Goal: Task Accomplishment & Management: Complete application form

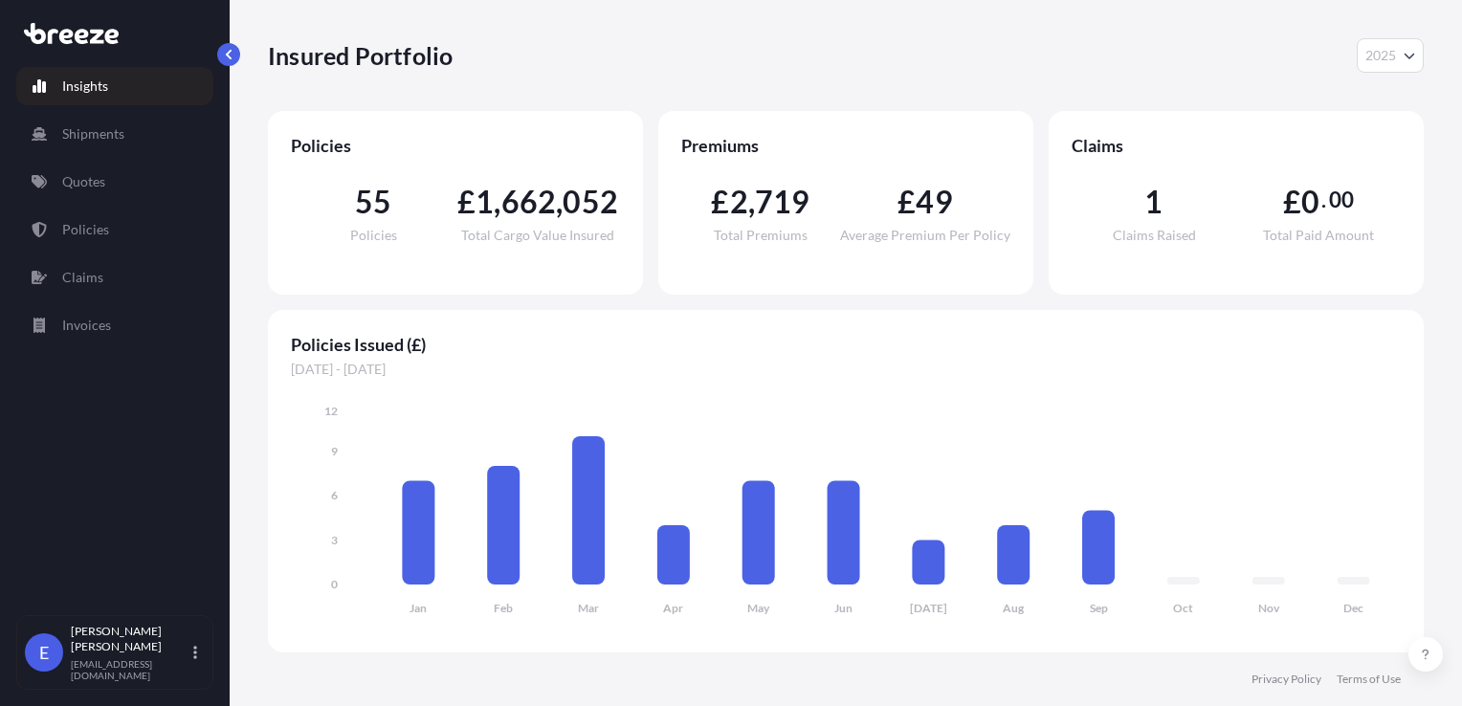
select select "2025"
click at [73, 174] on p "Quotes" at bounding box center [83, 181] width 43 height 19
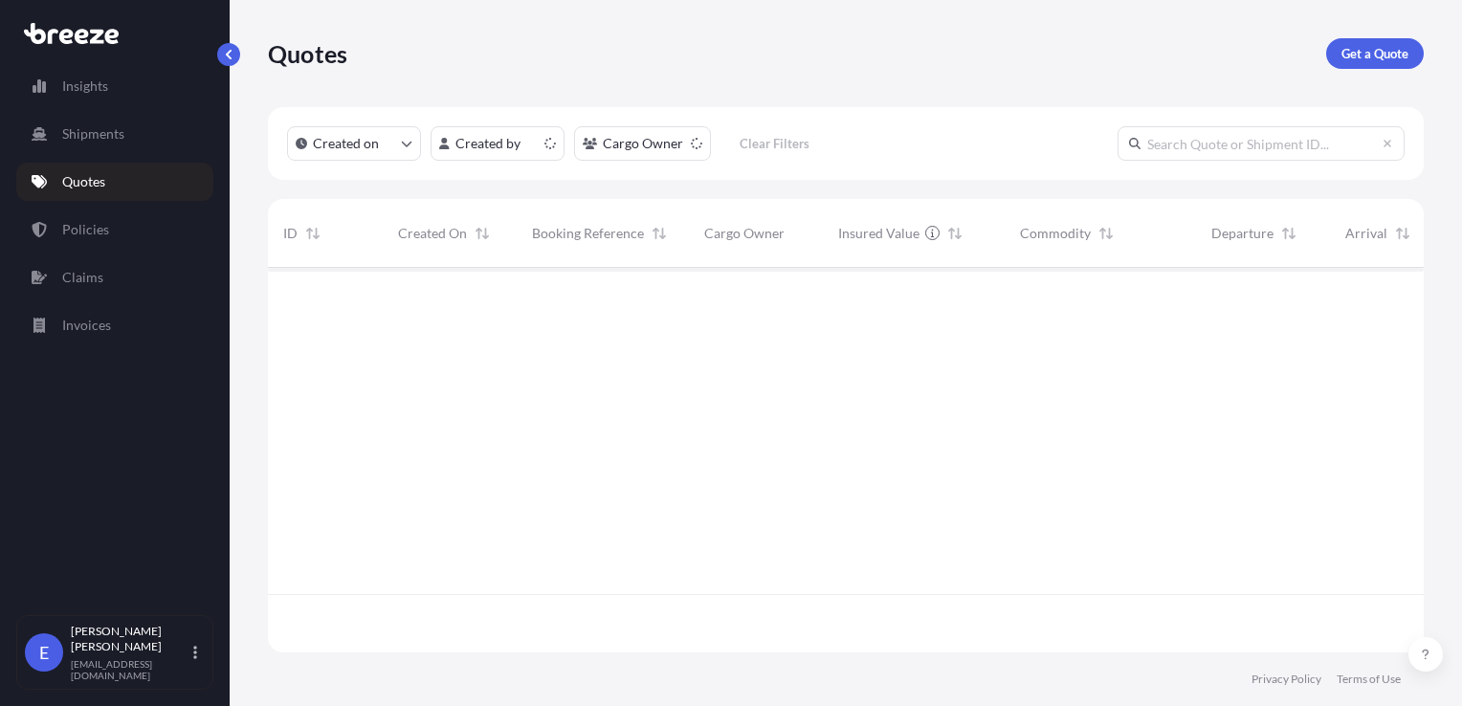
scroll to position [381, 1140]
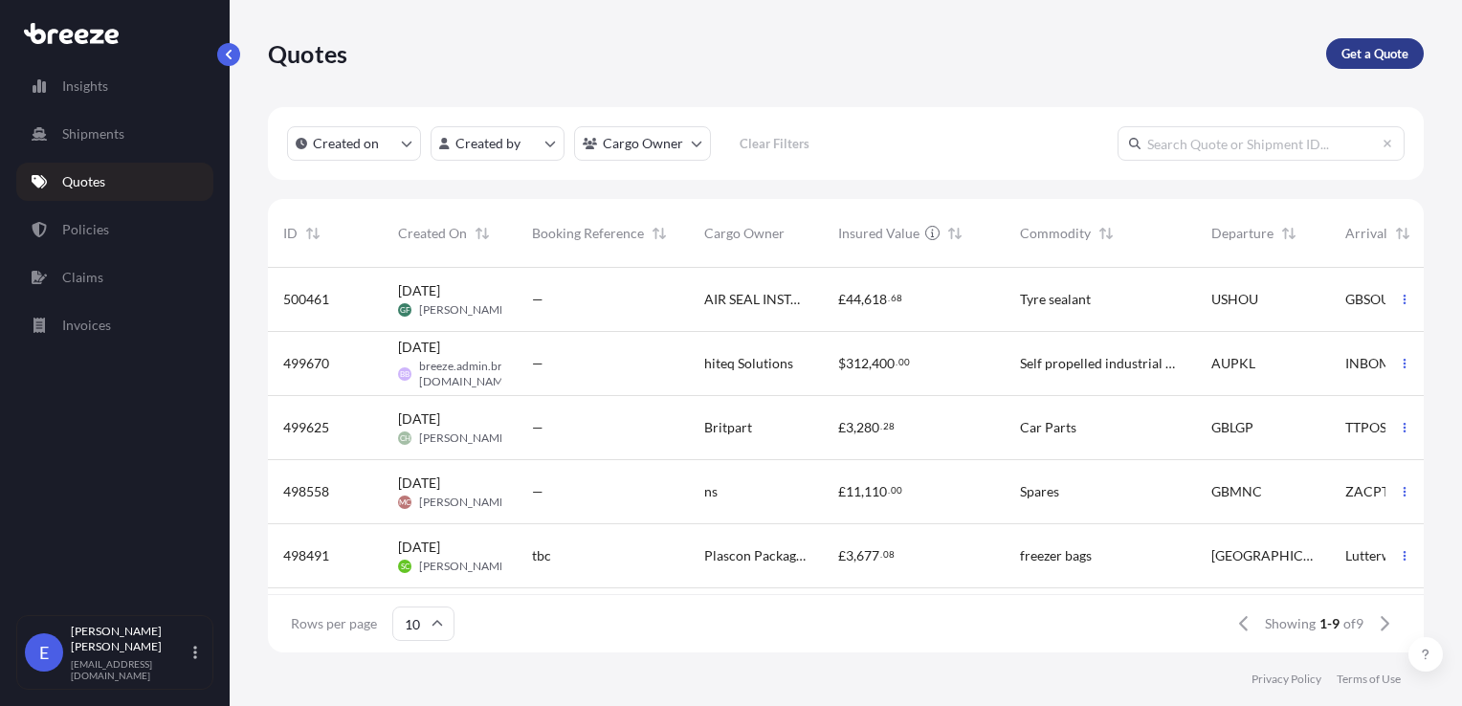
click at [1347, 55] on p "Get a Quote" at bounding box center [1374, 53] width 67 height 19
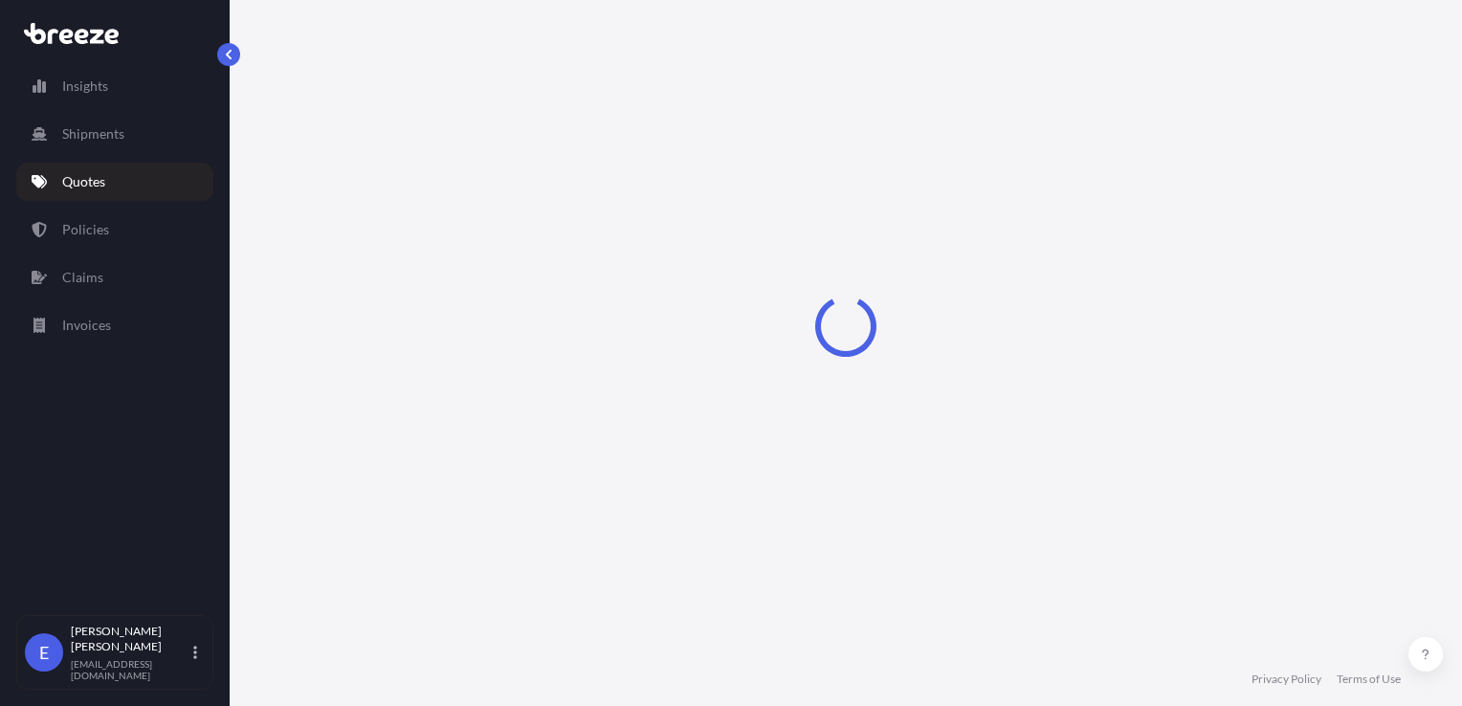
select select "Sea"
select select "1"
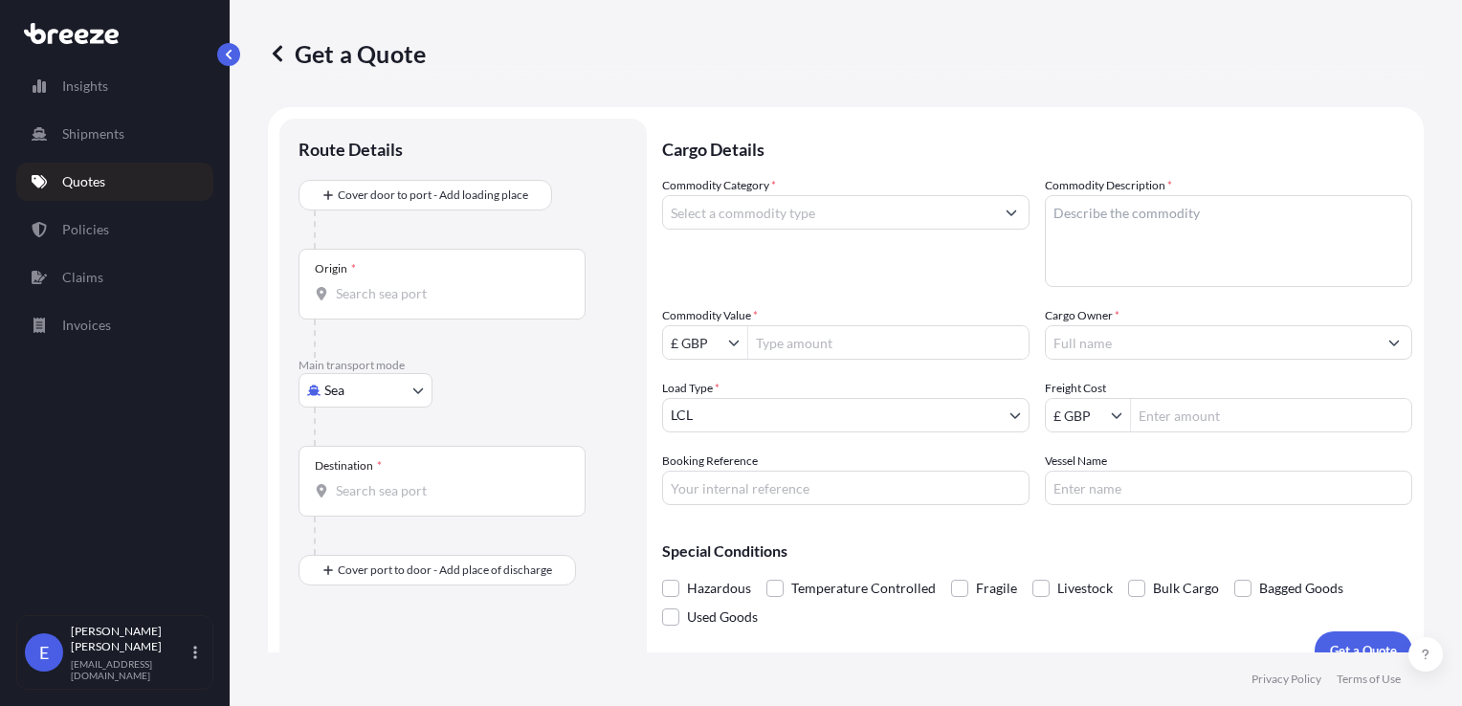
scroll to position [28, 0]
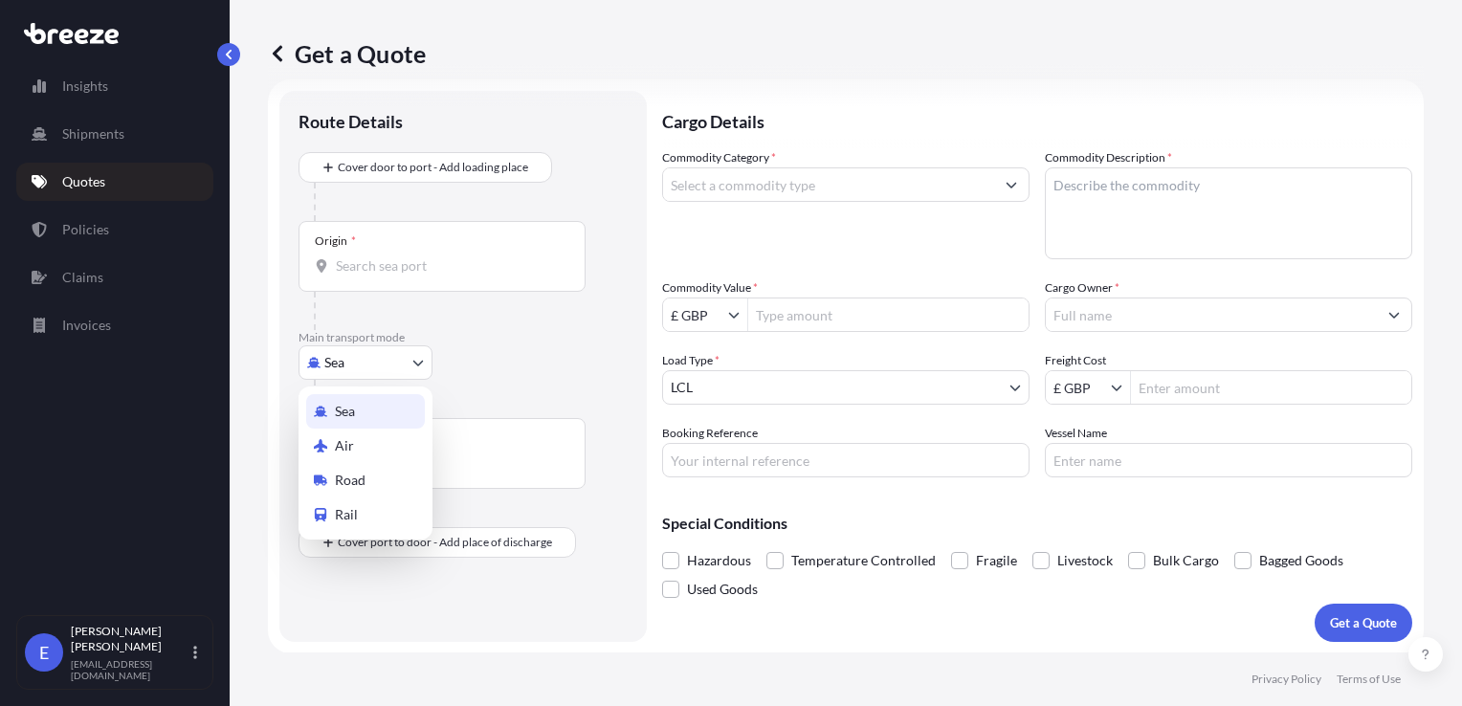
click at [349, 362] on body "Insights Shipments Quotes Policies Claims Invoices E [PERSON_NAME] [EMAIL_ADDRE…" at bounding box center [731, 353] width 1462 height 706
click at [342, 442] on span "Air" at bounding box center [344, 445] width 19 height 19
select select "Air"
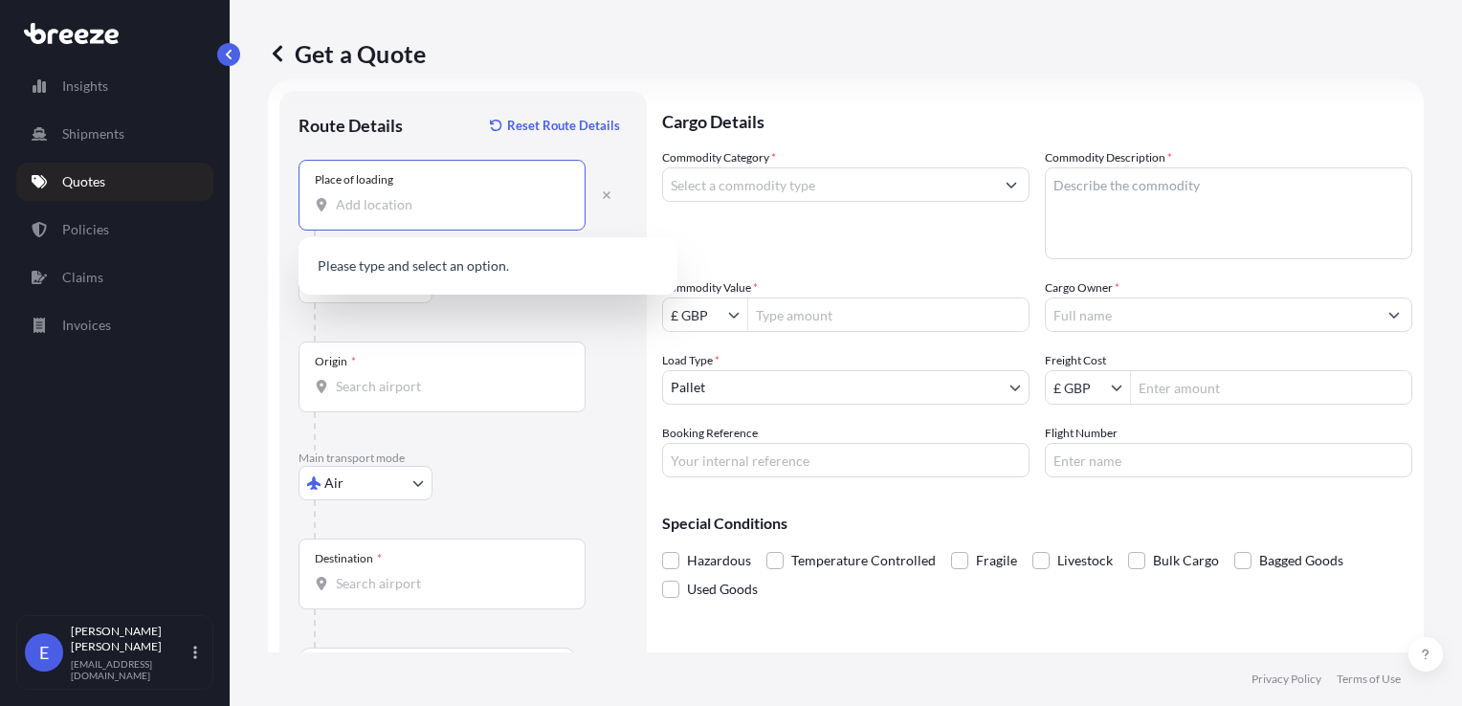
click at [345, 197] on input "Place of loading" at bounding box center [449, 204] width 226 height 19
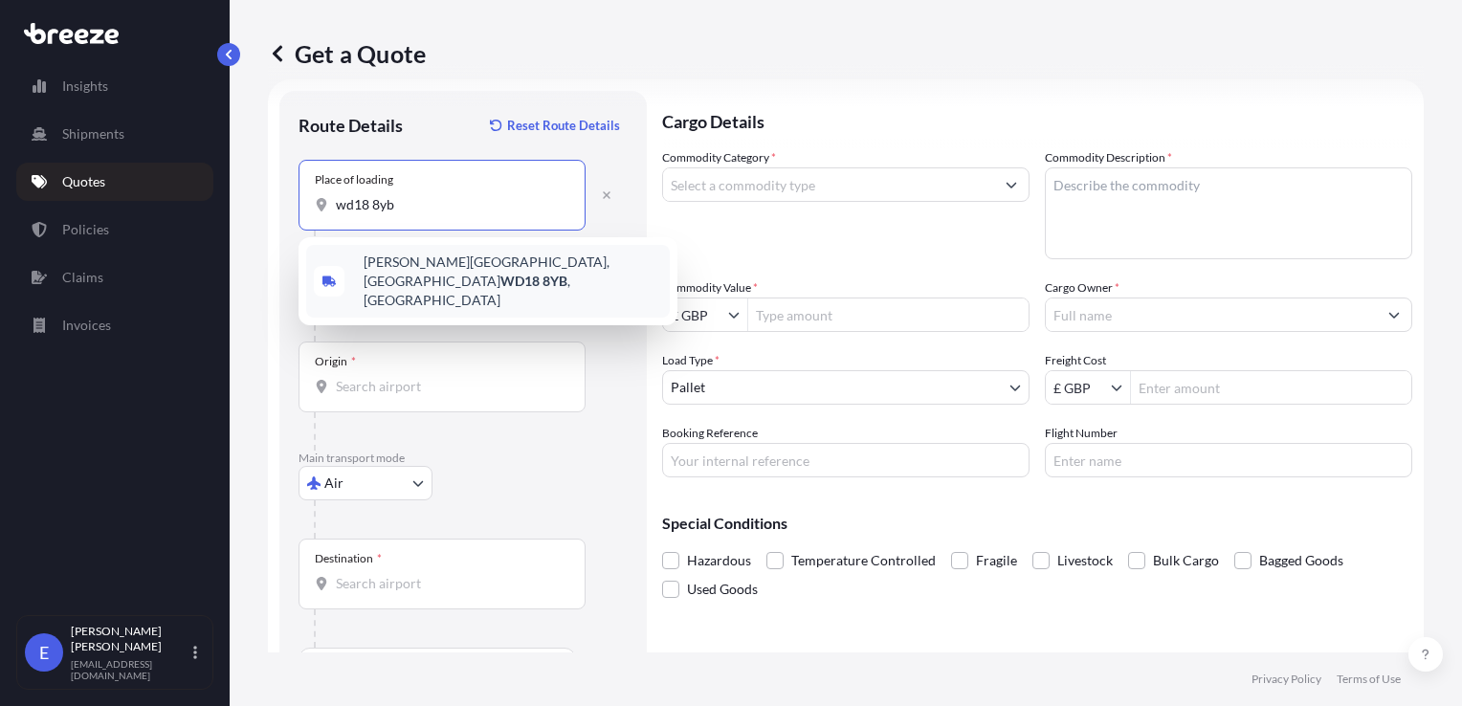
click at [442, 263] on span "[PERSON_NAME][STREET_ADDRESS]" at bounding box center [512, 281] width 298 height 57
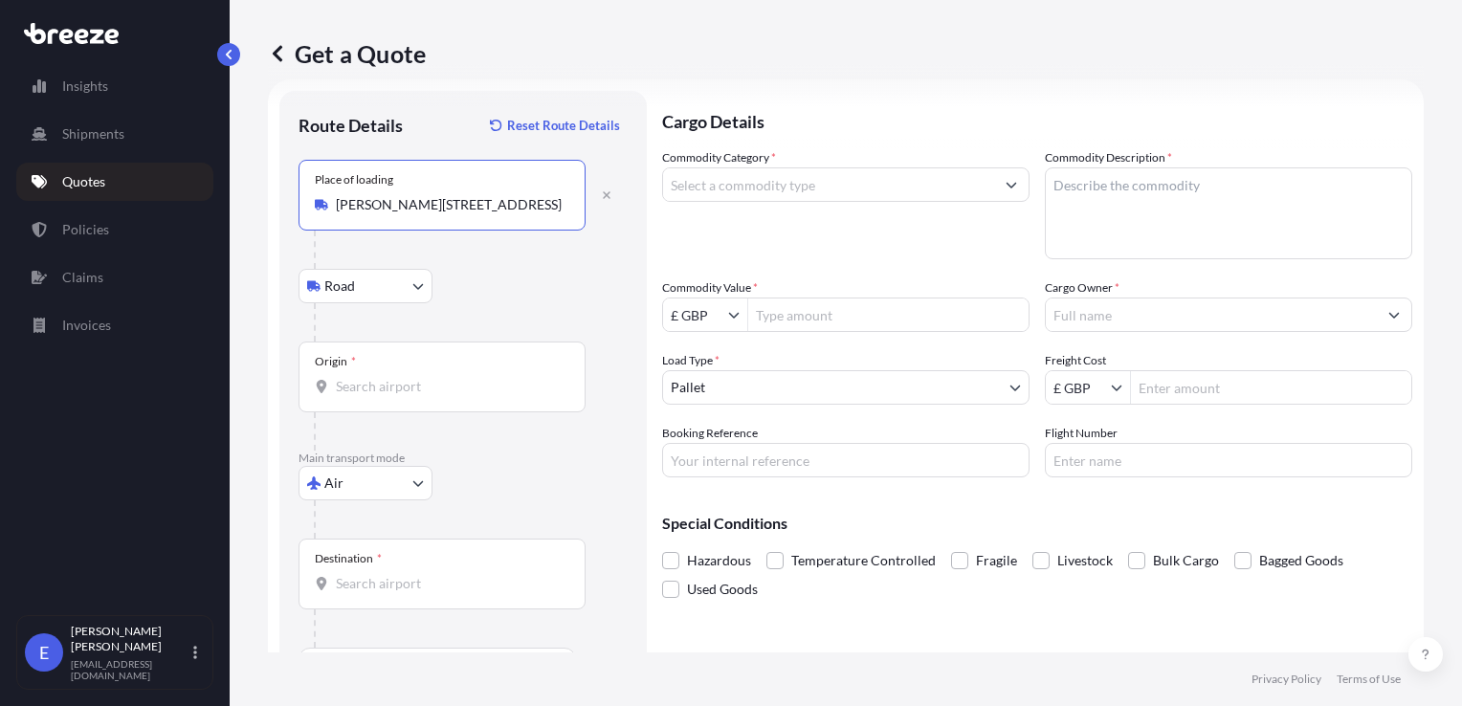
type input "[PERSON_NAME][STREET_ADDRESS]"
click at [345, 388] on input "Origin *" at bounding box center [449, 386] width 226 height 19
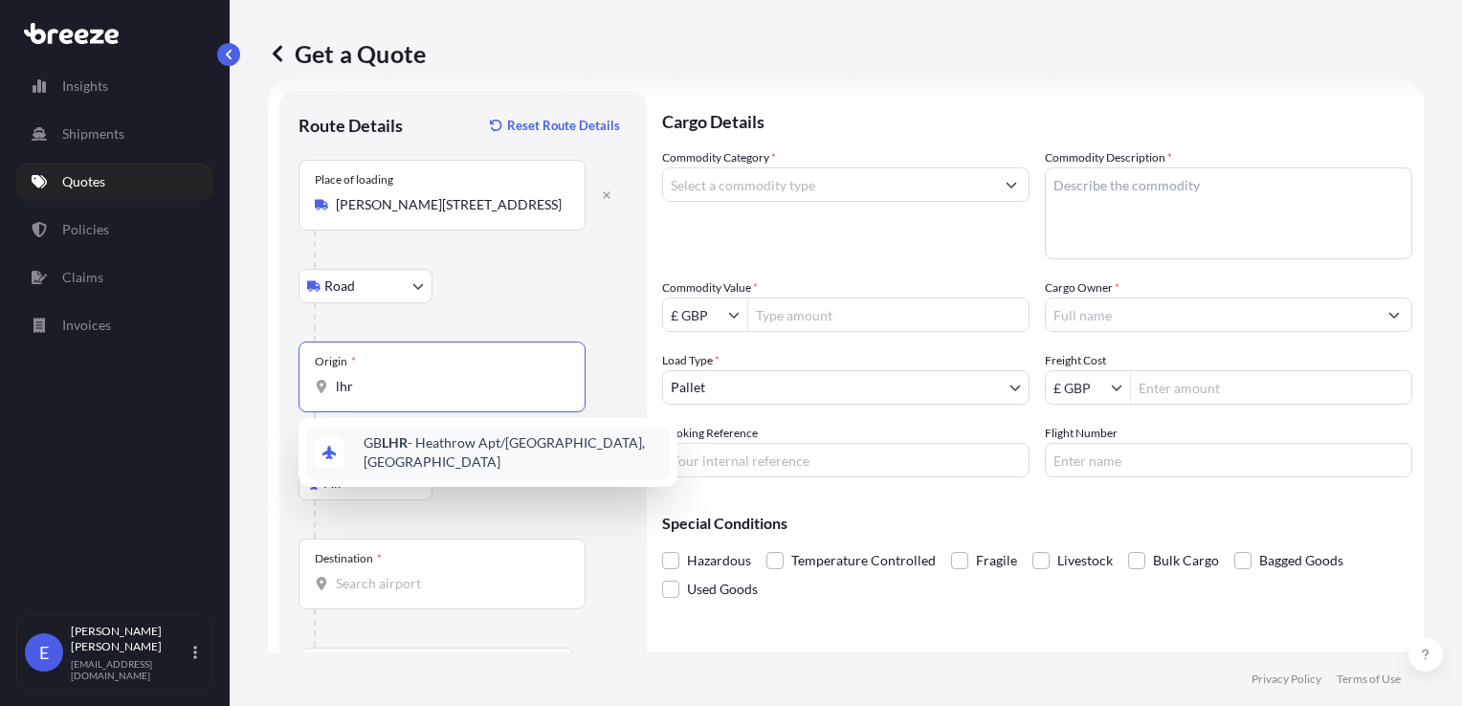
click at [376, 450] on span "GB LHR - Heathrow Apt/[GEOGRAPHIC_DATA], [GEOGRAPHIC_DATA]" at bounding box center [512, 452] width 298 height 38
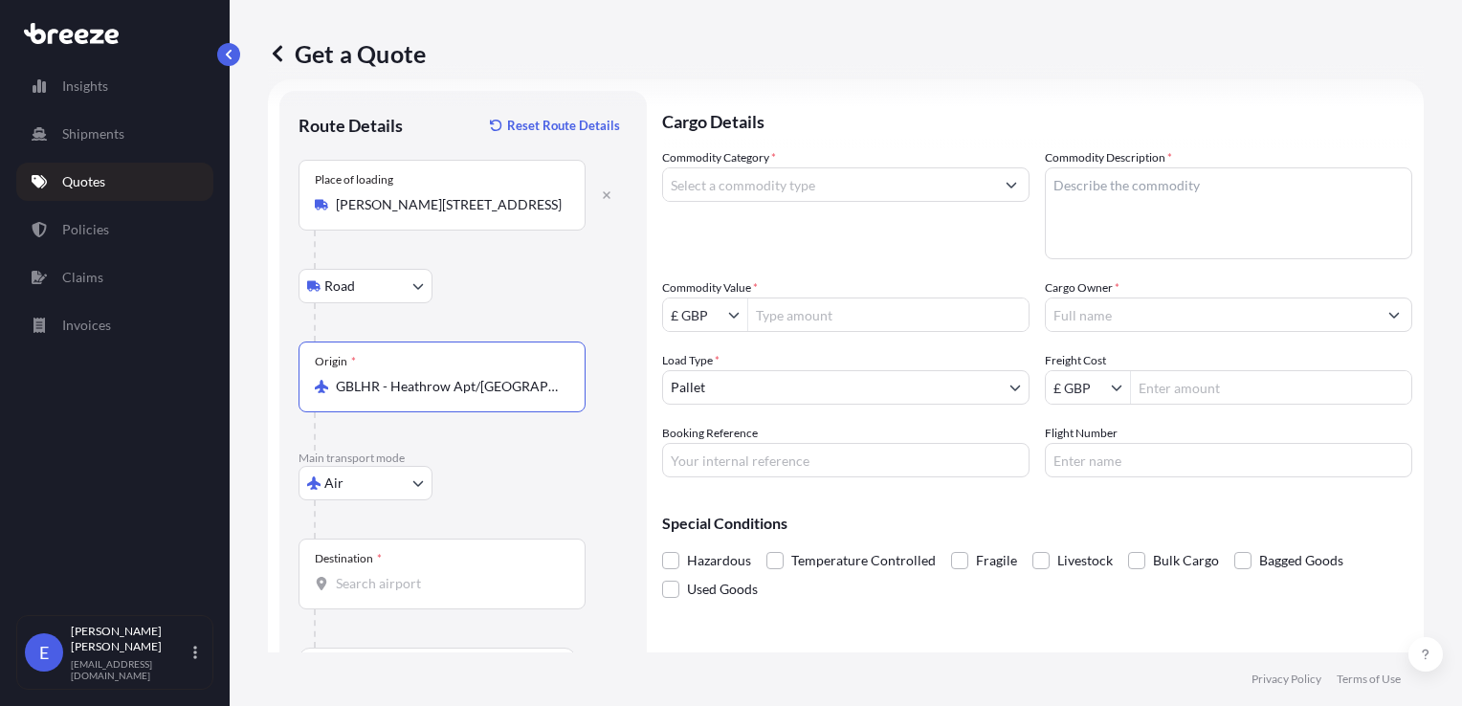
type input "GBLHR - Heathrow Apt/[GEOGRAPHIC_DATA], [GEOGRAPHIC_DATA]"
click at [376, 579] on input "Destination *" at bounding box center [449, 583] width 226 height 19
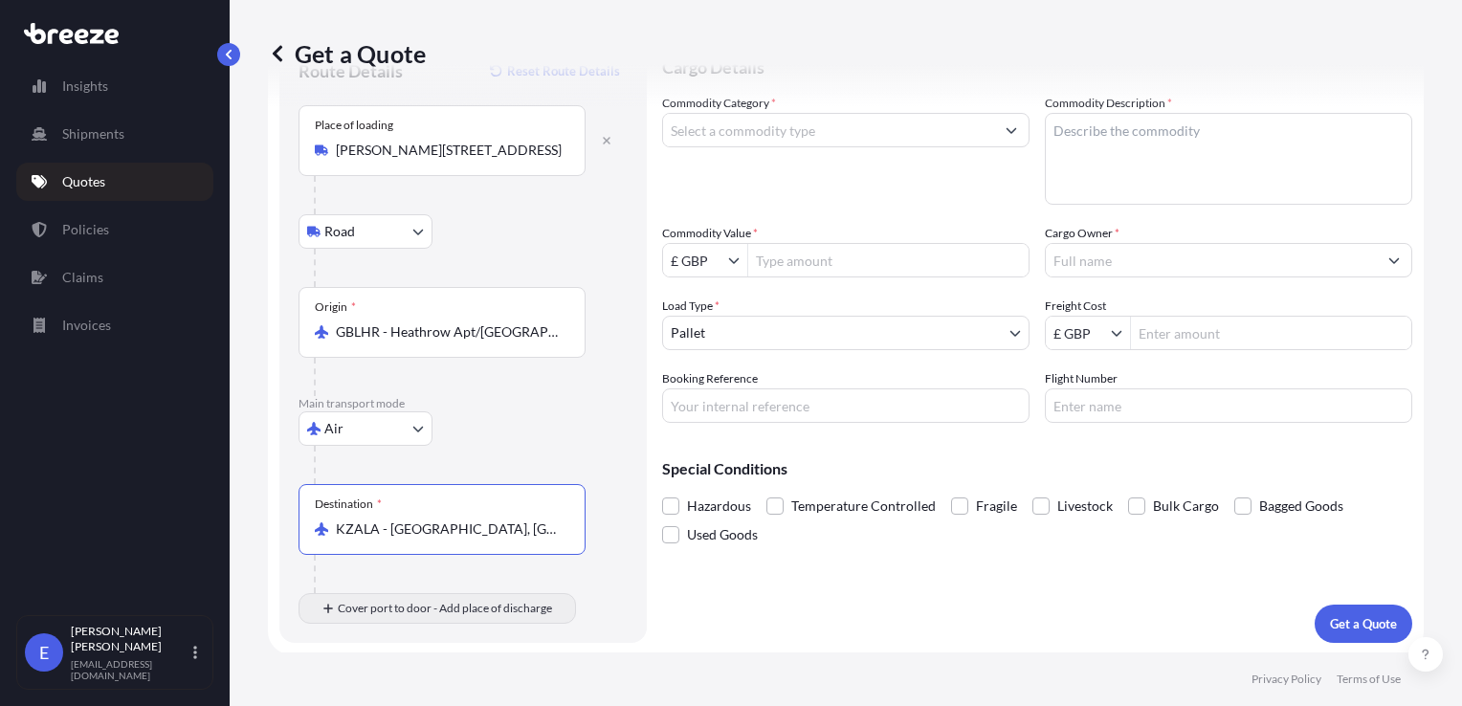
type input "KZALA - [GEOGRAPHIC_DATA], [GEOGRAPHIC_DATA]"
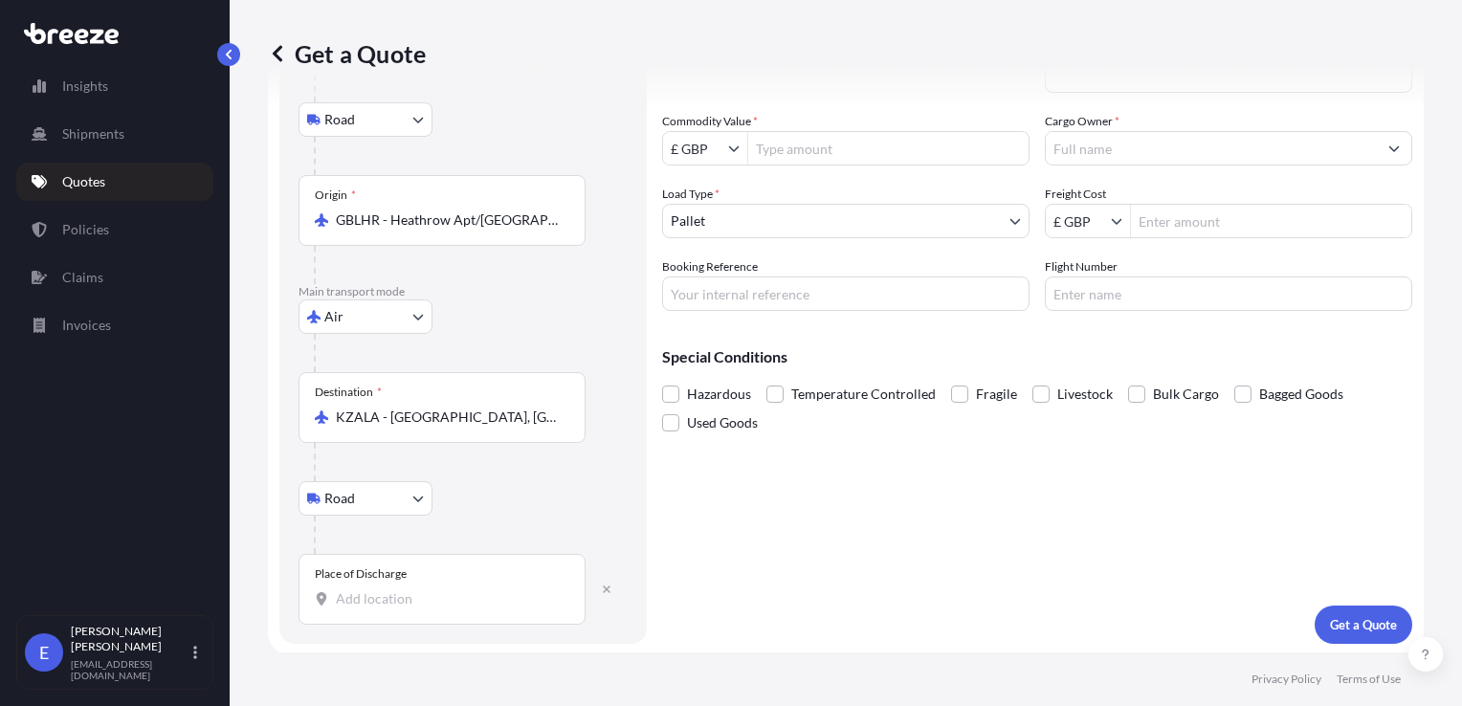
scroll to position [195, 0]
click at [355, 617] on div "Place of Discharge" at bounding box center [441, 588] width 287 height 71
click at [355, 607] on input "Place of Discharge" at bounding box center [449, 597] width 226 height 19
click at [349, 603] on input "Place of Discharge" at bounding box center [449, 597] width 226 height 19
type input "050045"
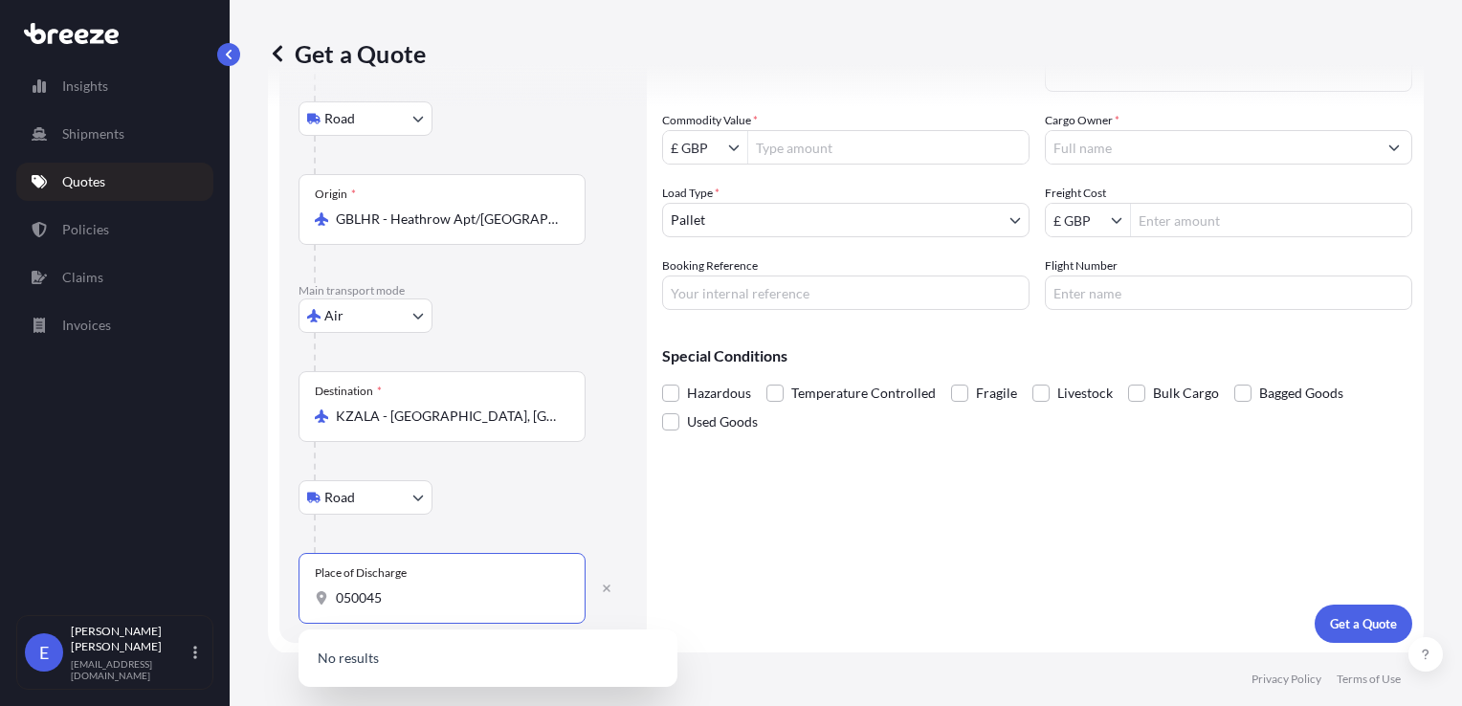
click at [431, 591] on input "050045" at bounding box center [449, 597] width 226 height 19
click at [761, 572] on div "Cargo Details Commodity Category * Commodity Description * Commodity Value * £ …" at bounding box center [1037, 282] width 750 height 719
drag, startPoint x: 421, startPoint y: 609, endPoint x: 296, endPoint y: 605, distance: 125.4
click at [296, 605] on div "Route Details Reset Route Details Place of loading [PERSON_NAME][GEOGRAPHIC_DAT…" at bounding box center [462, 282] width 367 height 719
drag, startPoint x: 402, startPoint y: 602, endPoint x: 333, endPoint y: 599, distance: 68.9
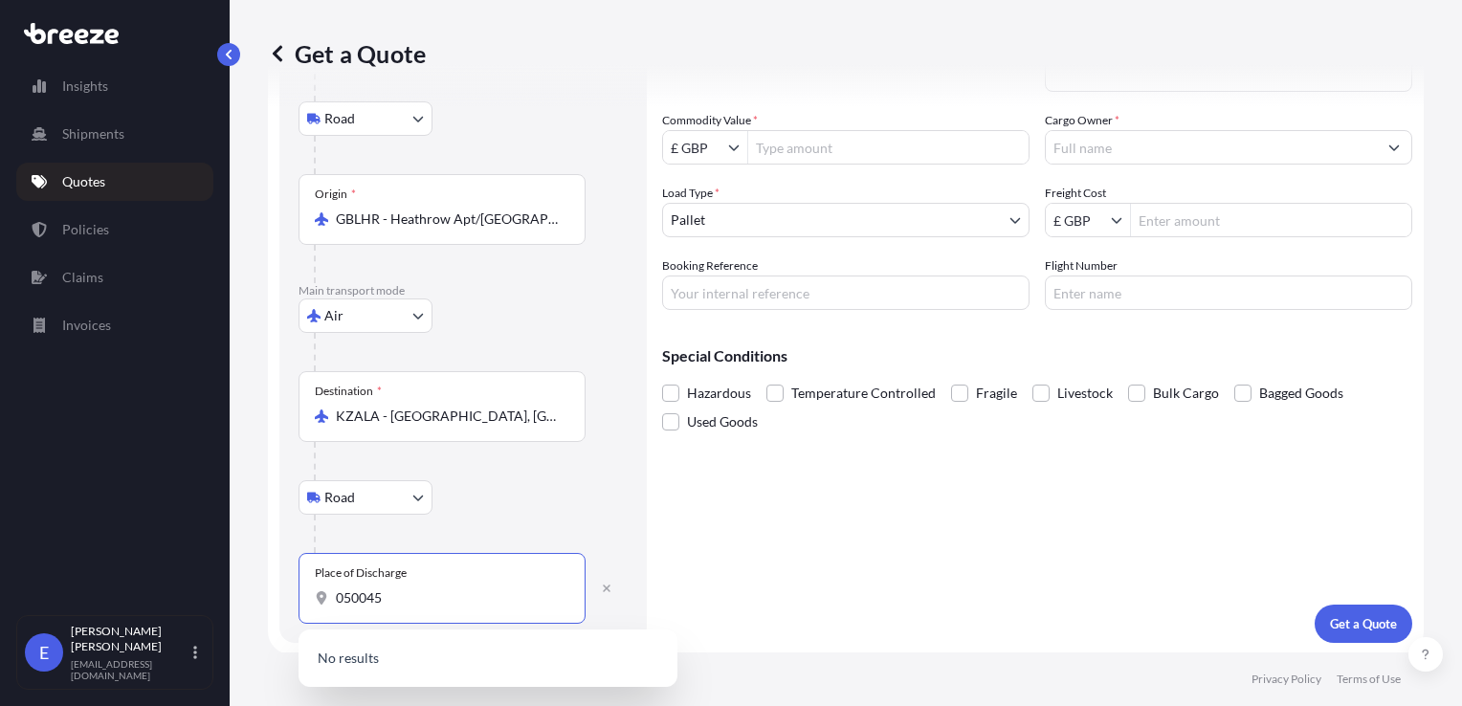
click at [333, 599] on div "050045" at bounding box center [442, 597] width 254 height 19
type input "n"
type input "3a Nurtazina"
drag, startPoint x: 428, startPoint y: 606, endPoint x: 246, endPoint y: 604, distance: 181.8
click at [246, 604] on div "Get a Quote Route Details Reset Route Details Place of loading [PERSON_NAME][GE…" at bounding box center [846, 326] width 1232 height 652
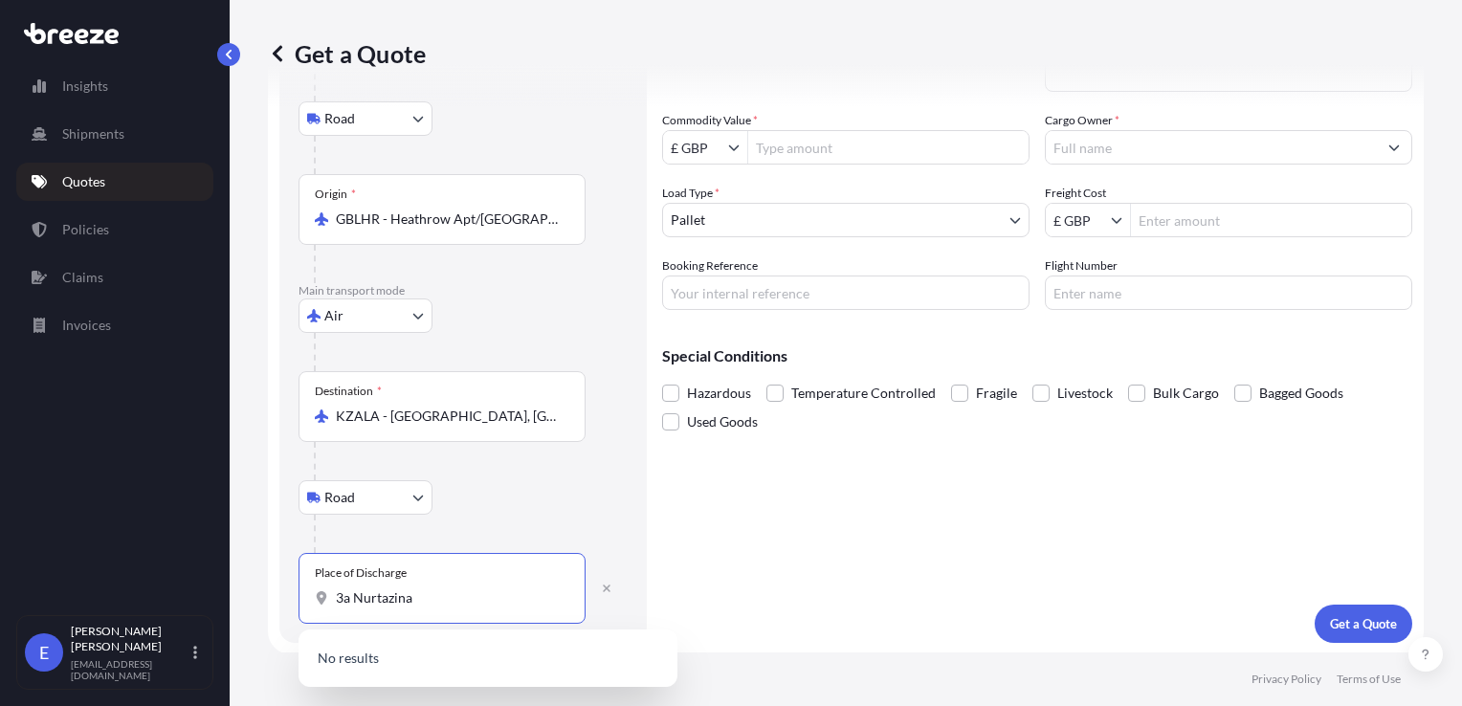
drag, startPoint x: 455, startPoint y: 595, endPoint x: 275, endPoint y: 595, distance: 179.8
click at [275, 595] on form "Route Details Reset Route Details Place of loading [PERSON_NAME][STREET_ADDRESS…" at bounding box center [845, 283] width 1155 height 742
type input "050045"
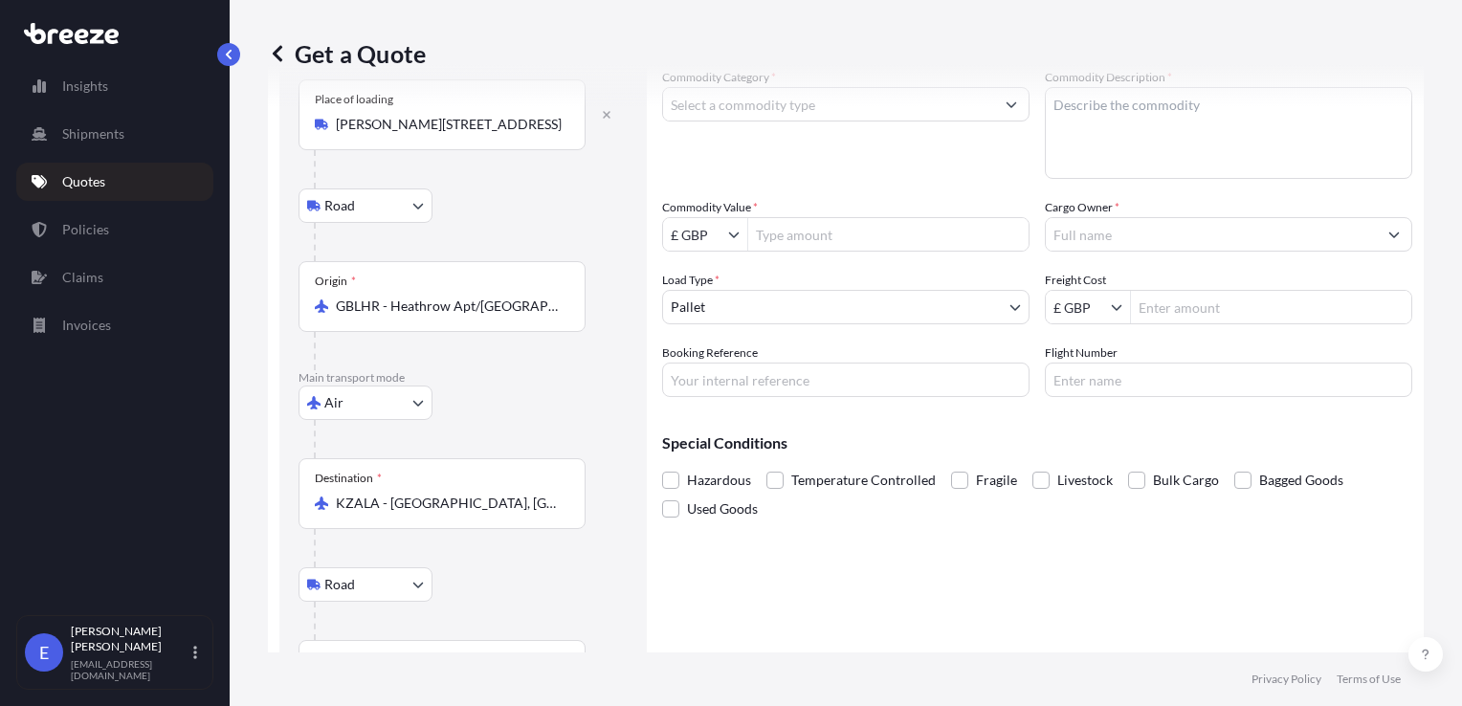
scroll to position [0, 0]
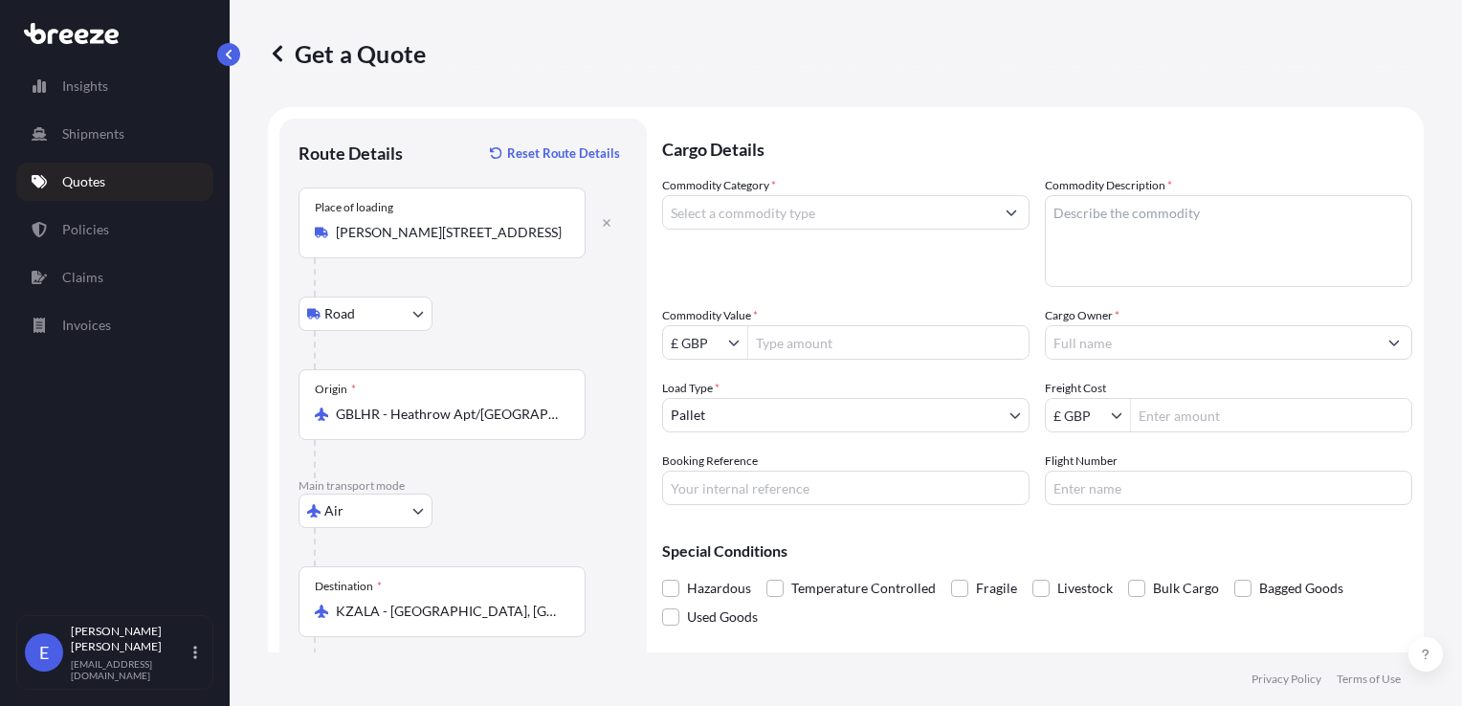
click at [761, 224] on input "Commodity Category *" at bounding box center [828, 212] width 331 height 34
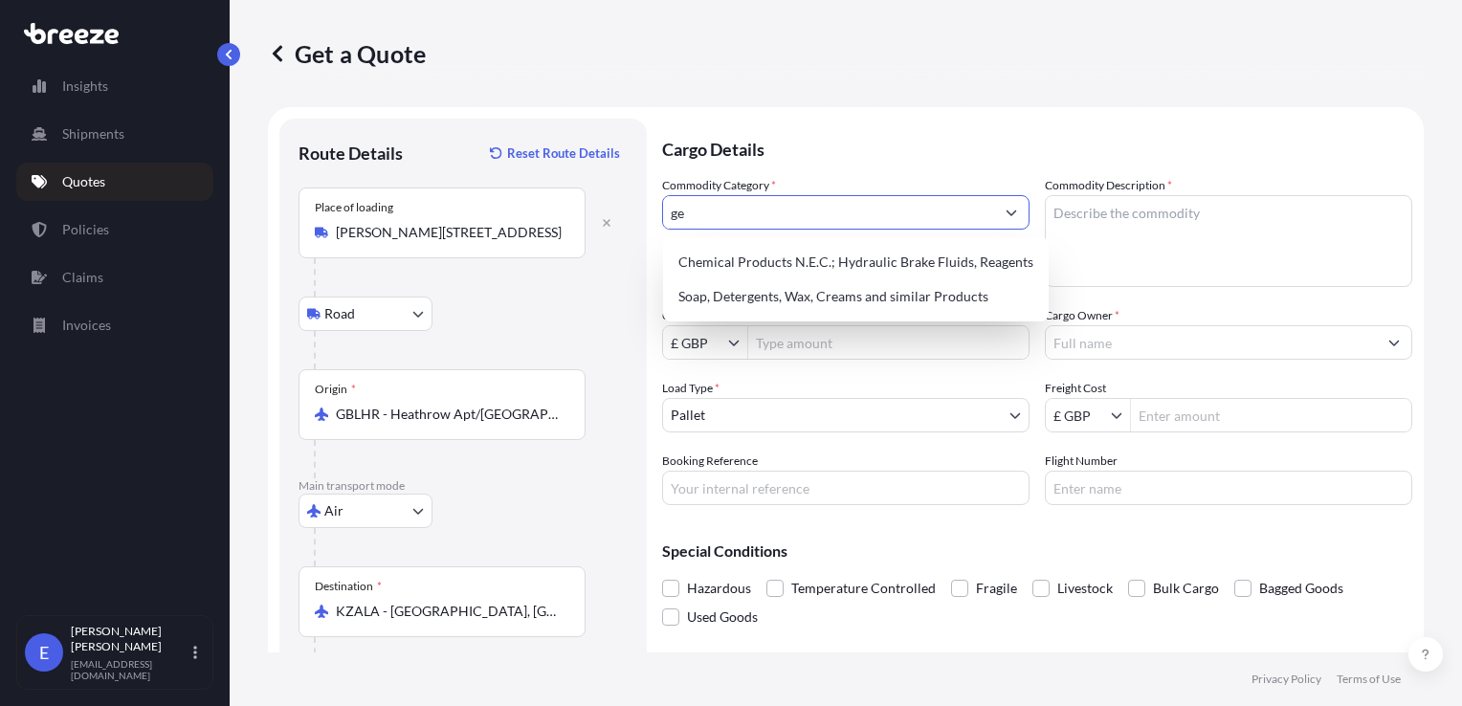
type input "g"
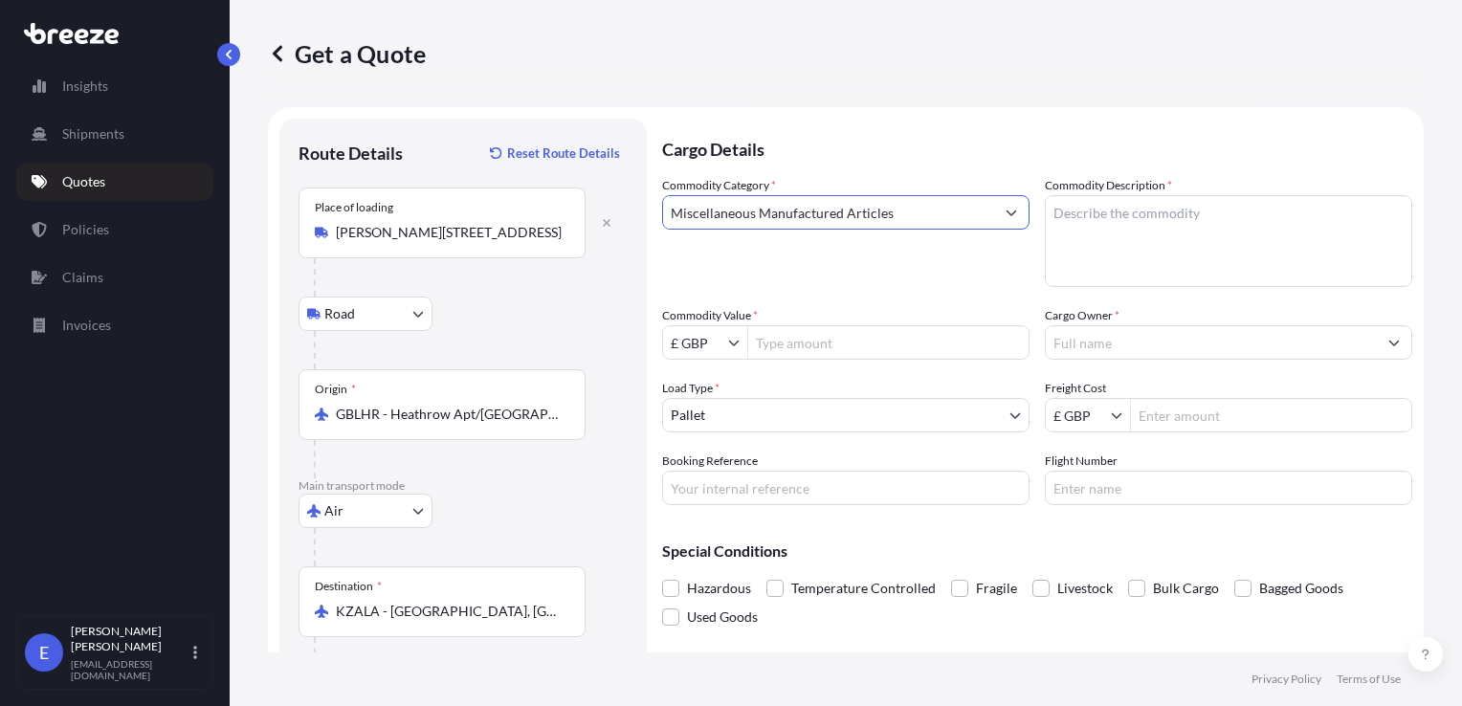
type input "Miscellaneous Manufactured Articles"
click at [1075, 218] on textarea "Commodity Description *" at bounding box center [1228, 241] width 367 height 92
type textarea "V"
type textarea "Drive part"
click at [803, 350] on input "Commodity Value *" at bounding box center [888, 342] width 280 height 34
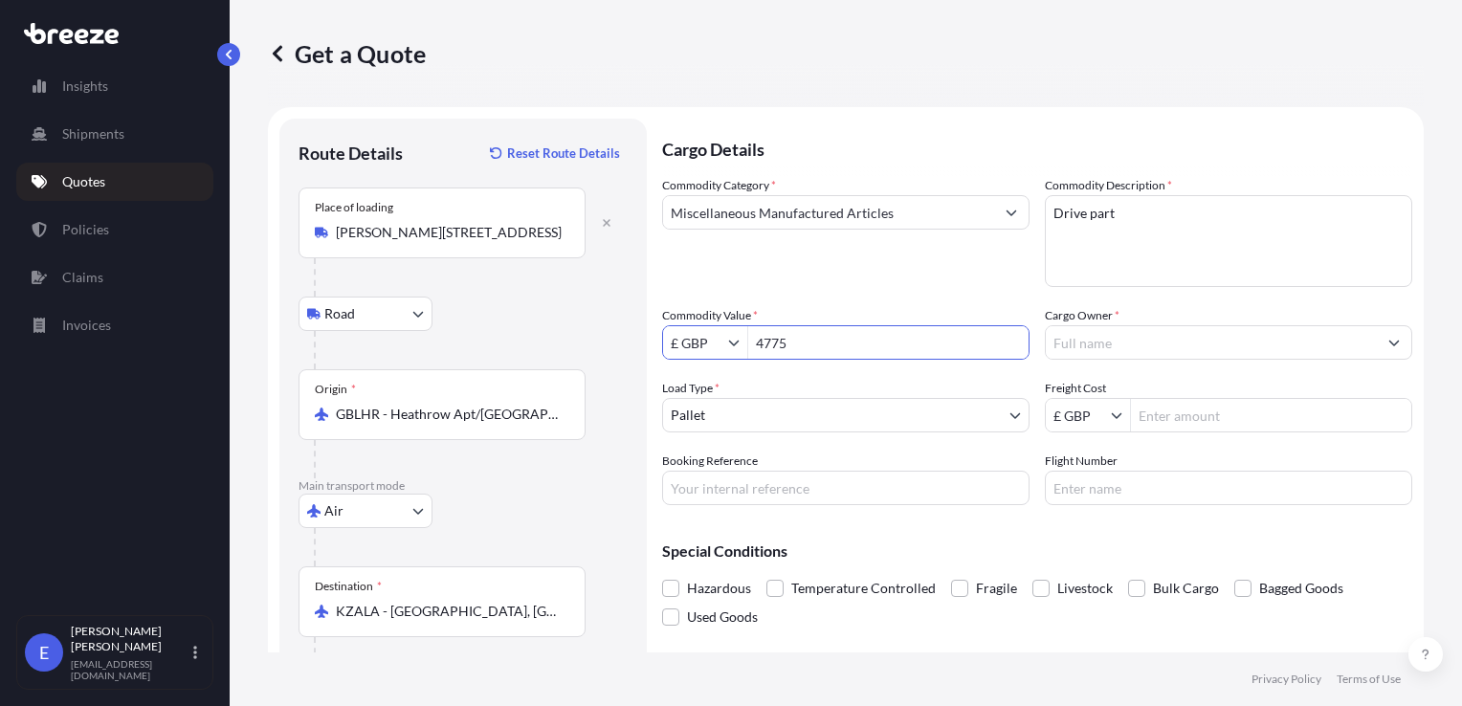
type input "4,775"
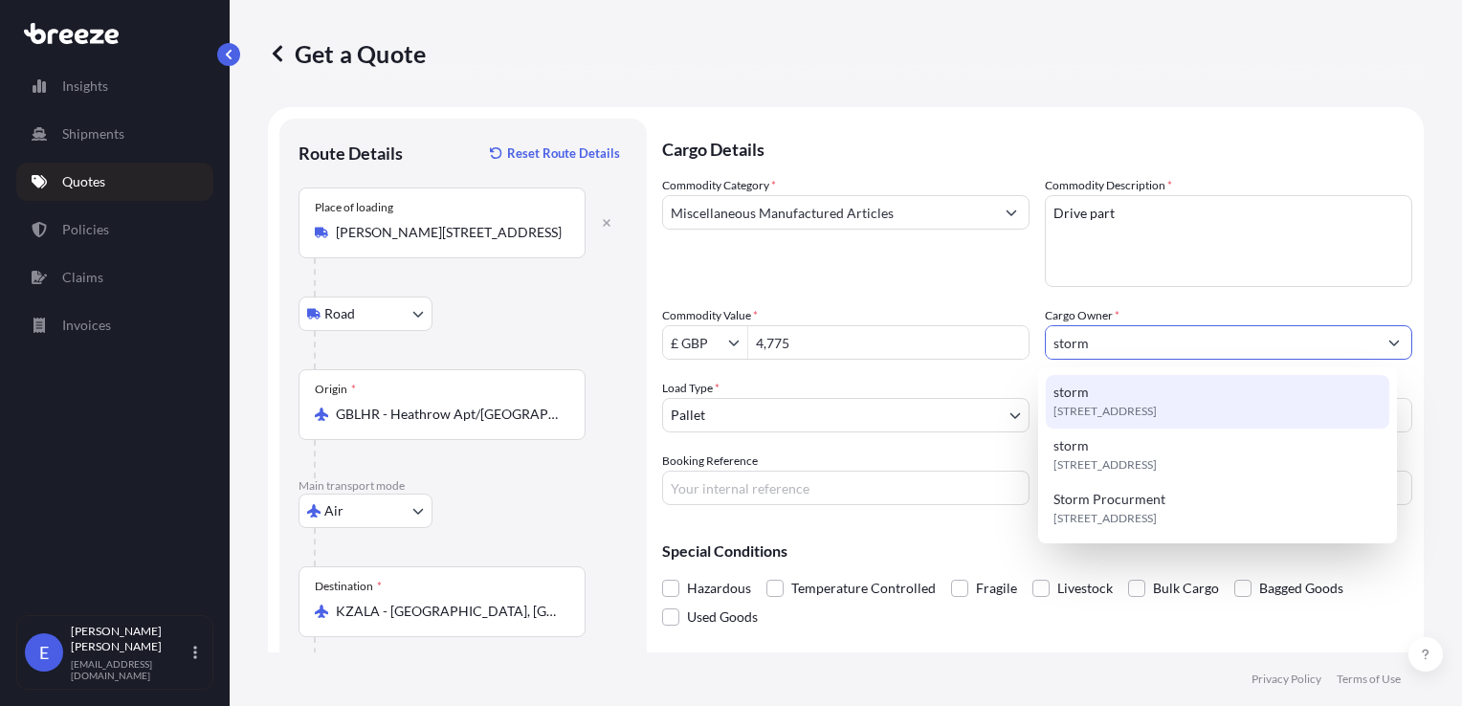
click at [1102, 404] on span "[STREET_ADDRESS]" at bounding box center [1104, 411] width 103 height 19
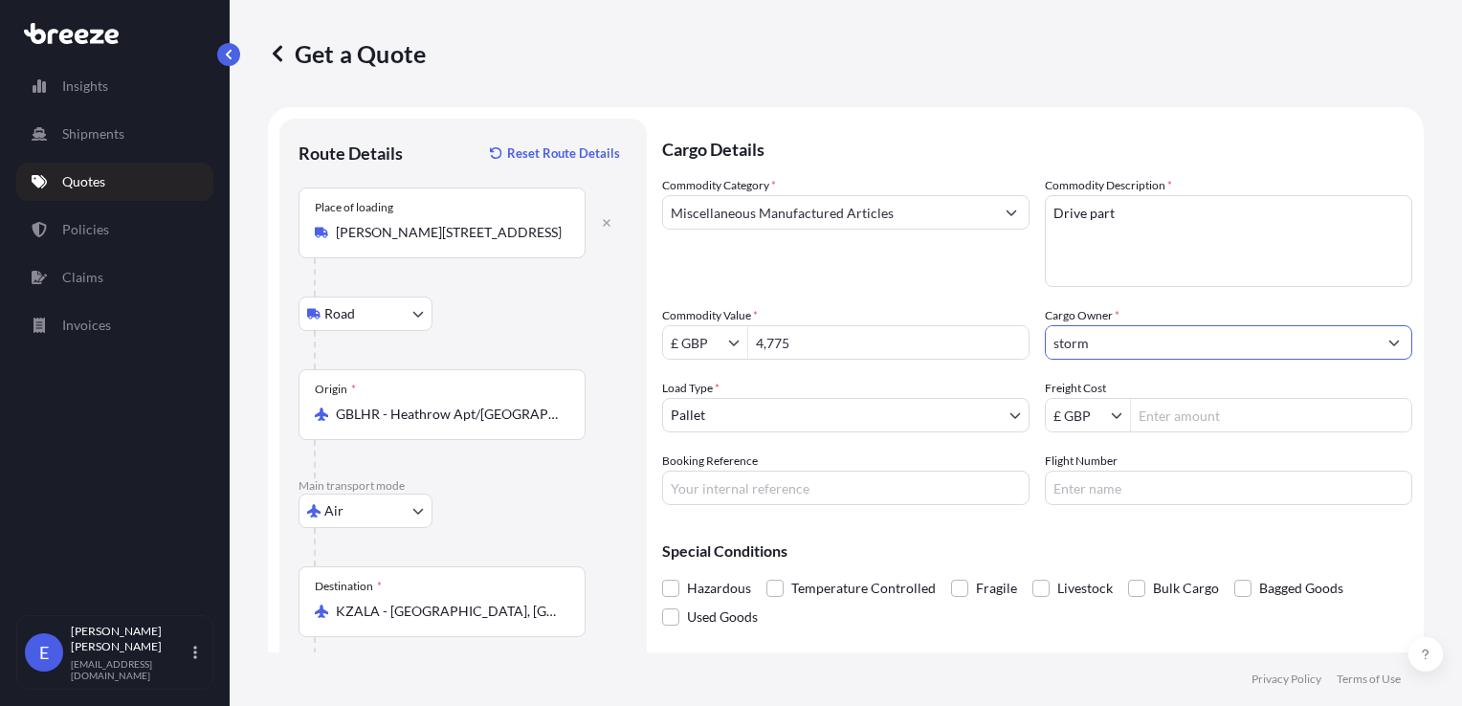
type input "storm"
click at [1141, 415] on input "Freight Cost" at bounding box center [1271, 415] width 280 height 34
type input "1,000"
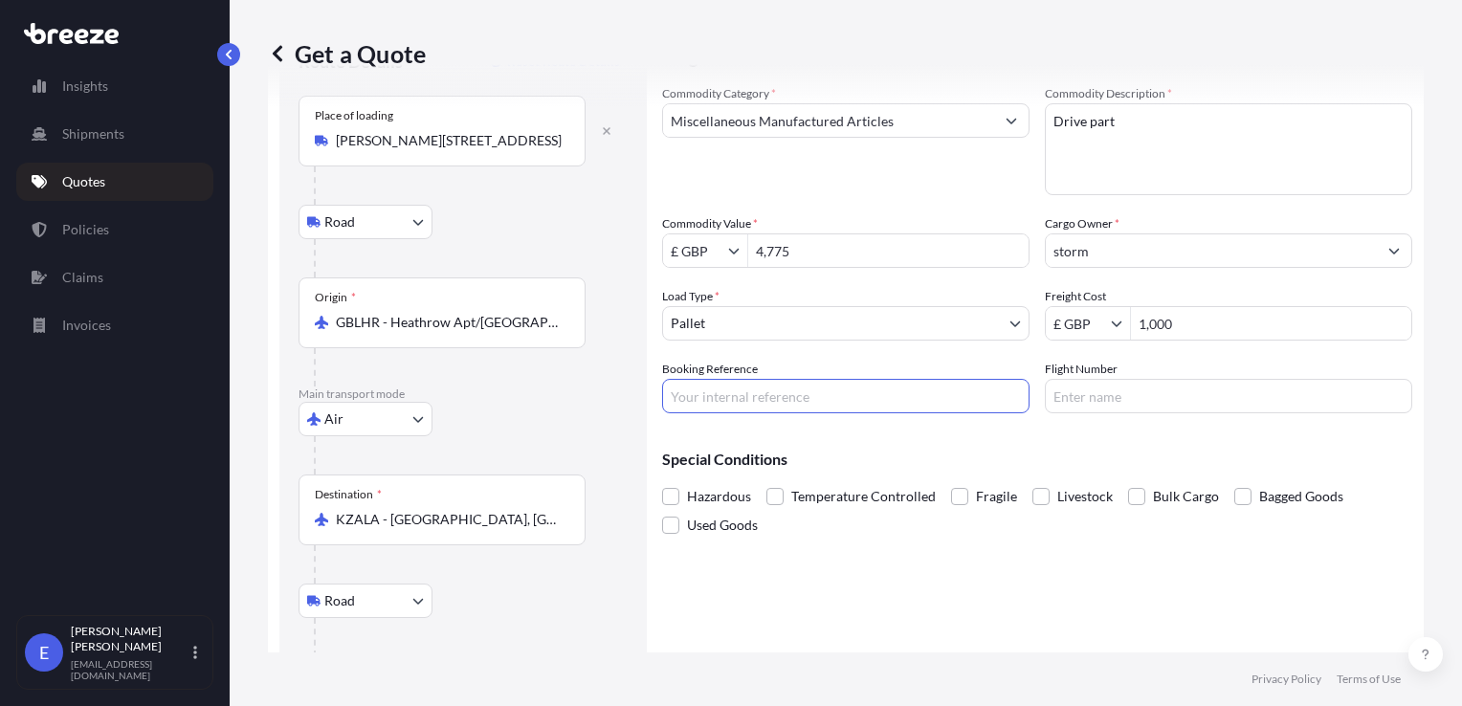
scroll to position [191, 0]
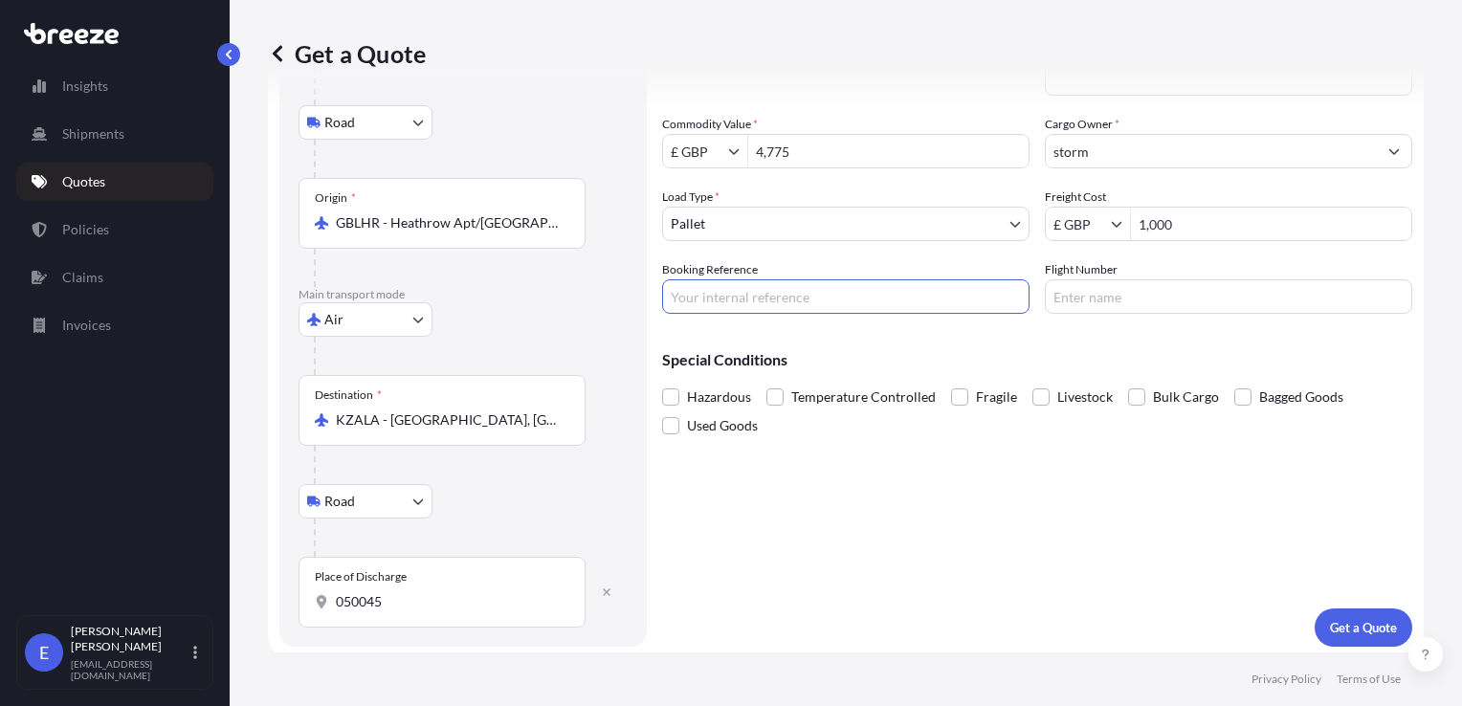
click at [1359, 625] on p "Get a Quote" at bounding box center [1363, 627] width 67 height 19
drag, startPoint x: 456, startPoint y: 591, endPoint x: 433, endPoint y: 599, distance: 24.2
click at [448, 592] on input "050045" at bounding box center [449, 601] width 226 height 19
click at [433, 599] on input "050045" at bounding box center [449, 601] width 226 height 19
drag, startPoint x: 427, startPoint y: 599, endPoint x: 330, endPoint y: 599, distance: 96.6
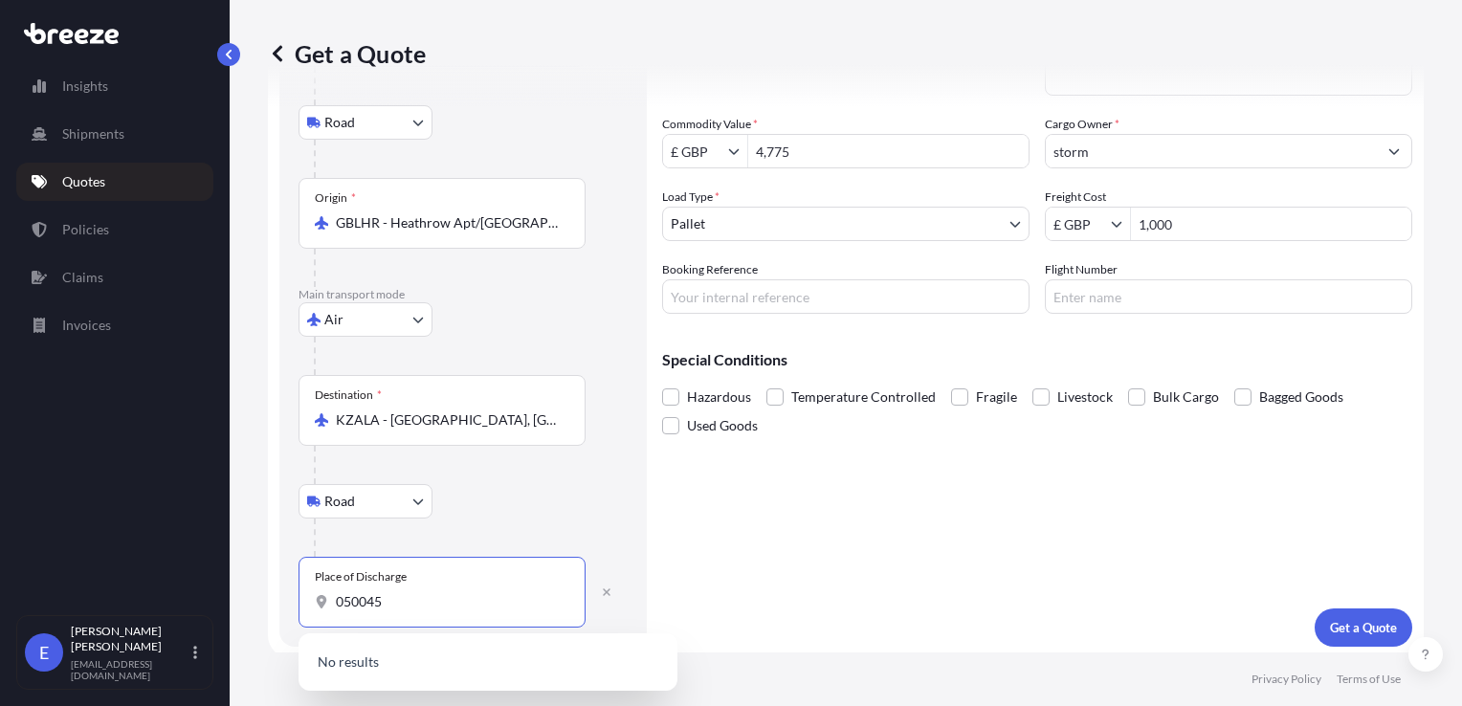
click at [330, 599] on div "050045" at bounding box center [442, 601] width 254 height 19
click at [802, 553] on div "Cargo Details Commodity Category * Miscellaneous Manufactured Articles Commodit…" at bounding box center [1037, 286] width 750 height 719
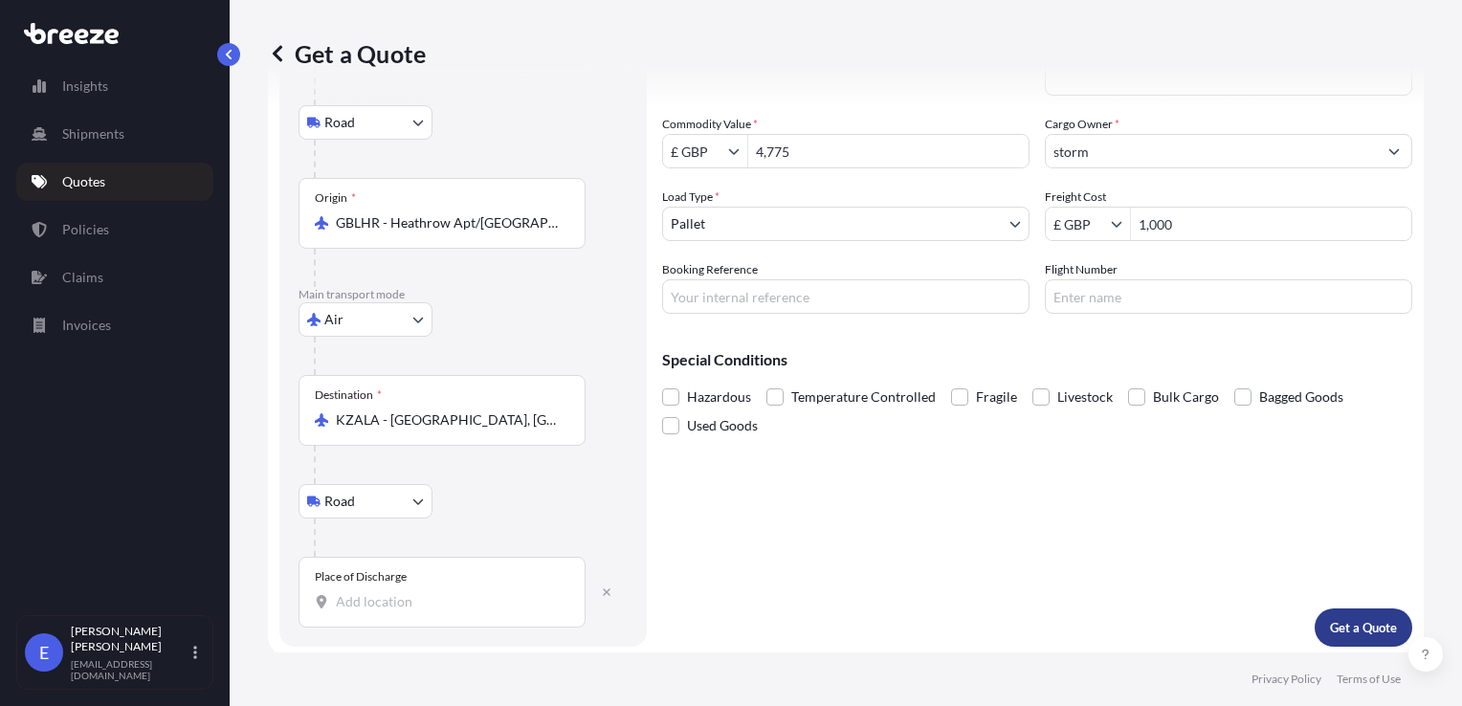
click at [1330, 629] on p "Get a Quote" at bounding box center [1363, 627] width 67 height 19
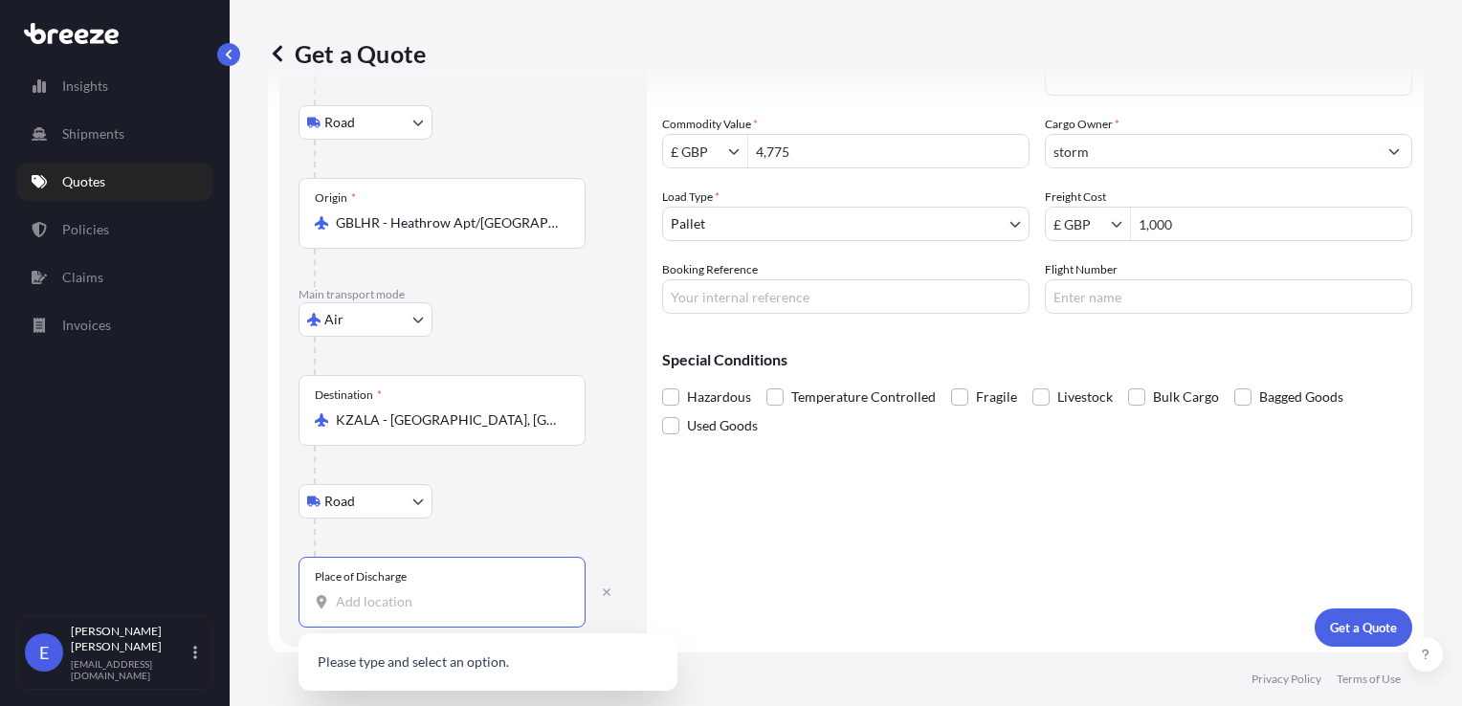
click at [402, 601] on input "Place of Discharge Please select a place of delivery" at bounding box center [449, 601] width 226 height 19
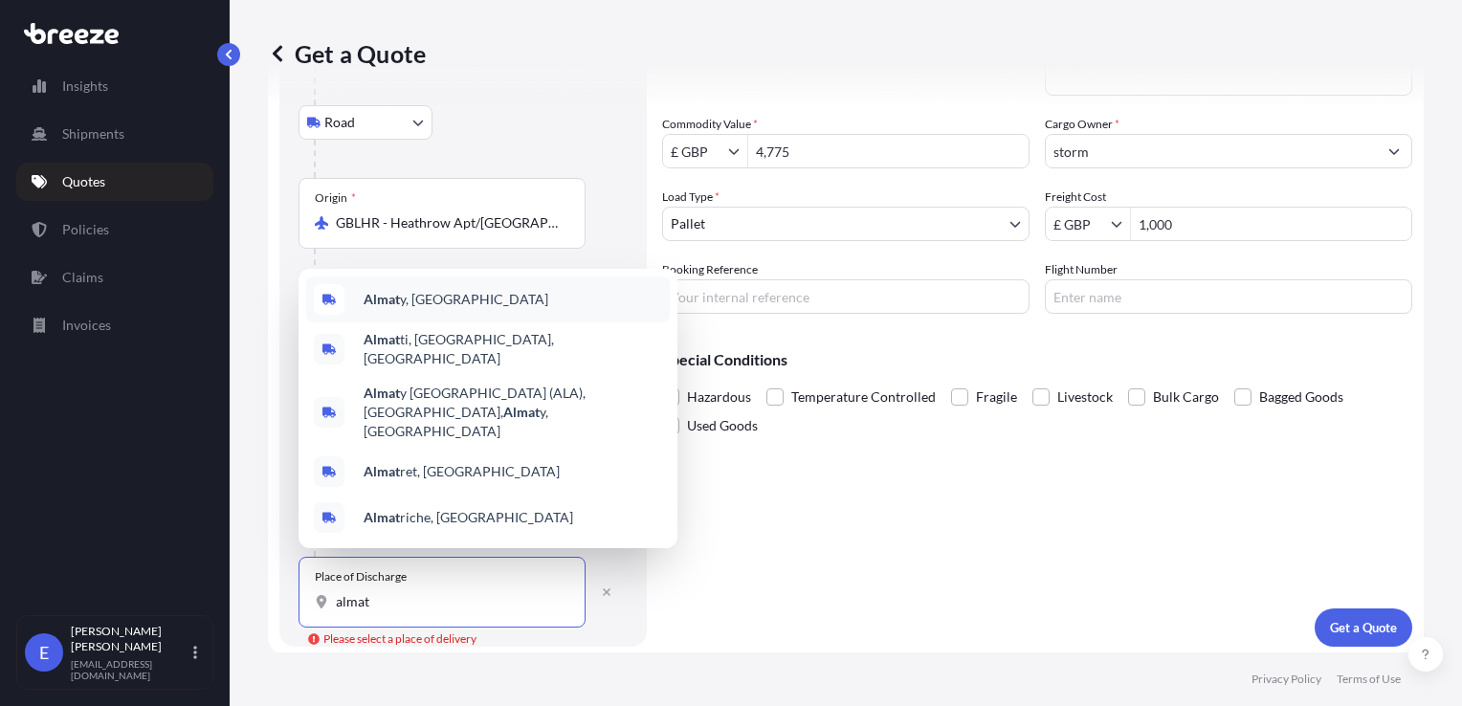
click at [464, 309] on span "Almat y, [GEOGRAPHIC_DATA]" at bounding box center [455, 299] width 185 height 19
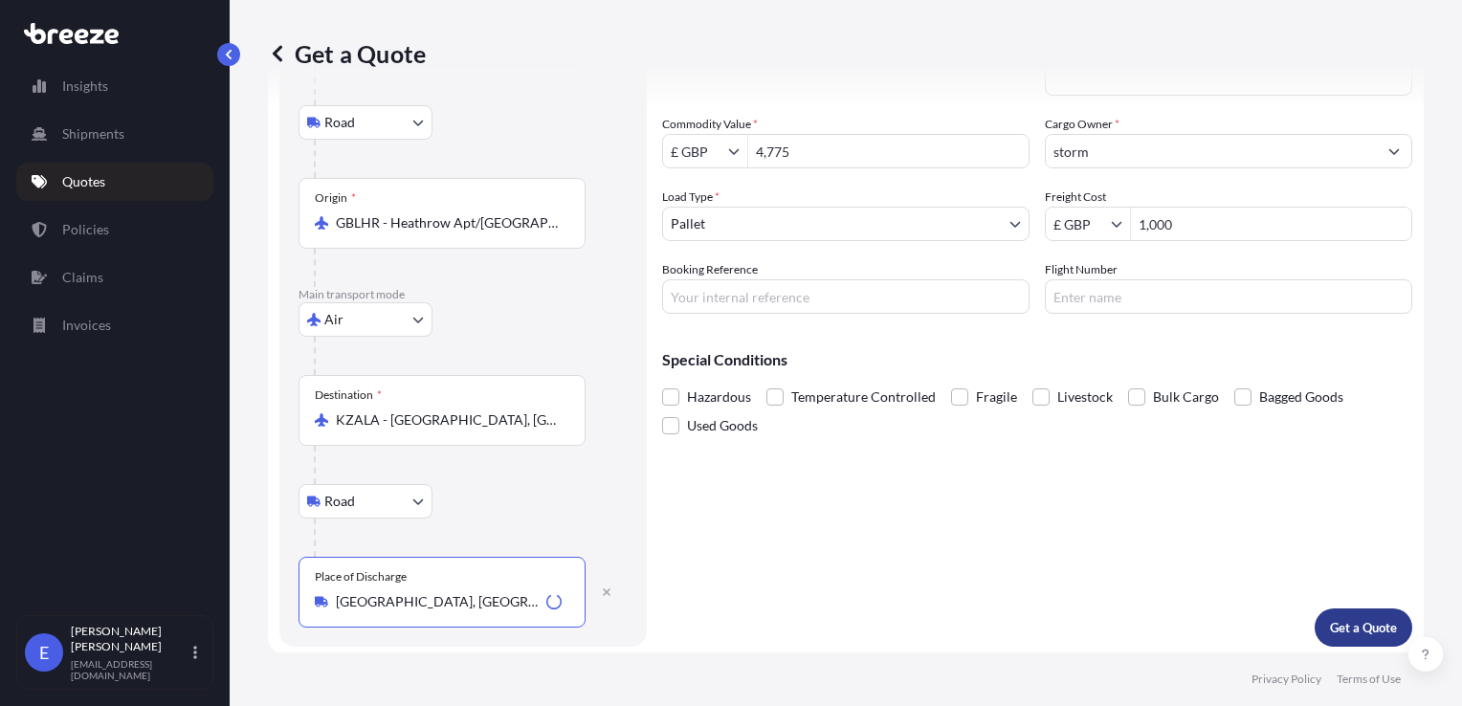
type input "[GEOGRAPHIC_DATA], [GEOGRAPHIC_DATA]"
click at [1365, 641] on button "Get a Quote" at bounding box center [1363, 627] width 98 height 38
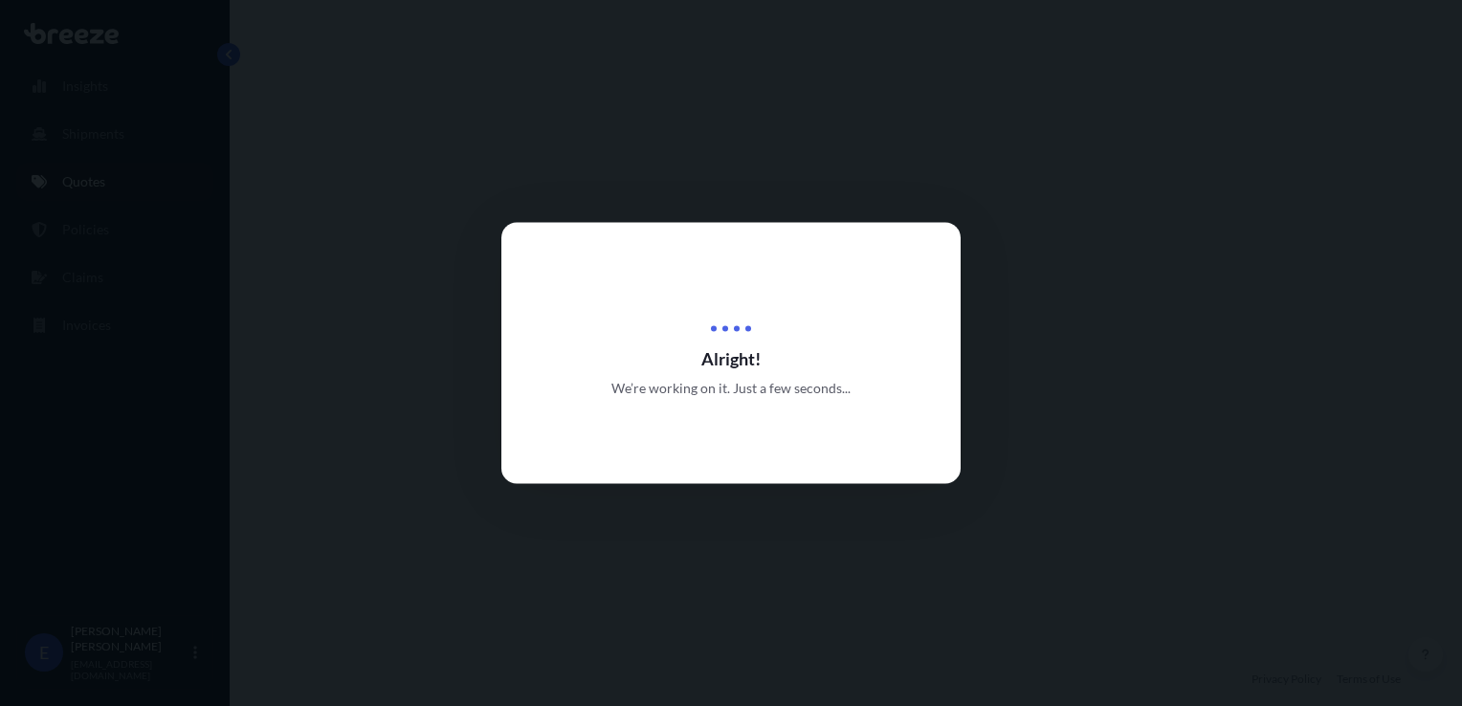
select select "Road"
select select "Air"
select select "Road"
select select "1"
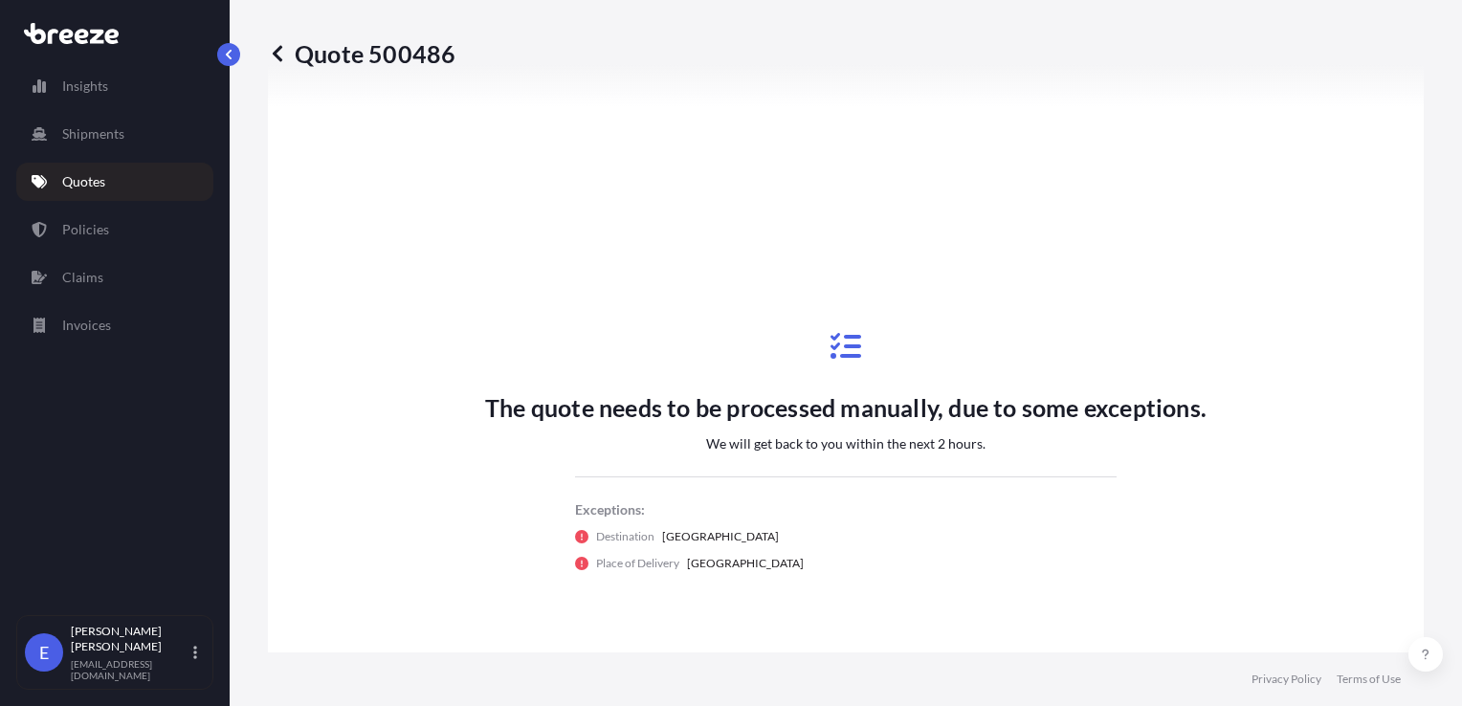
scroll to position [1050, 0]
